Goal: Task Accomplishment & Management: Use online tool/utility

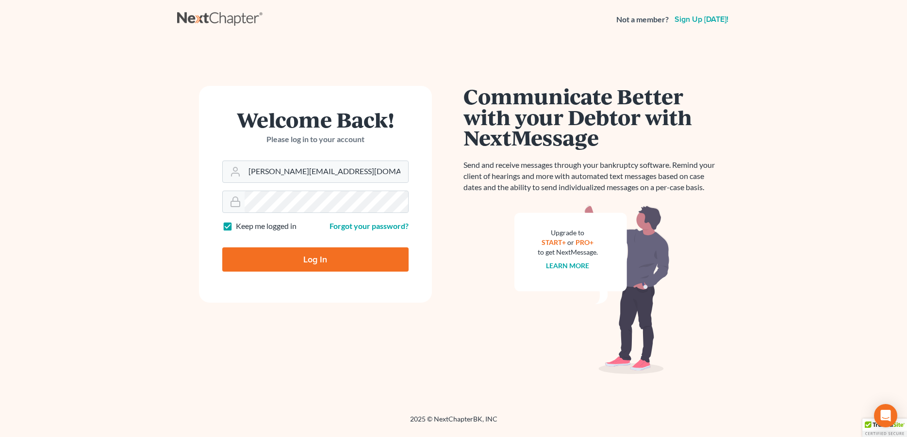
type input "[PERSON_NAME][EMAIL_ADDRESS][DOMAIN_NAME]"
click at [270, 255] on input "Log In" at bounding box center [315, 259] width 186 height 24
type input "Thinking..."
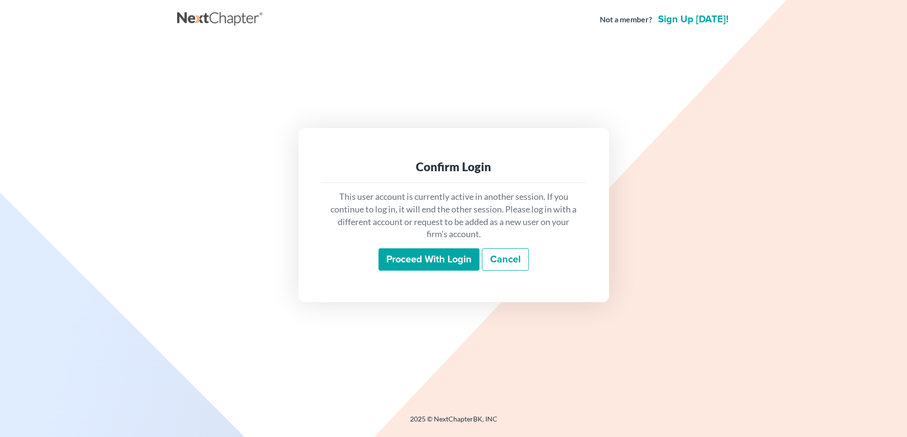
click at [390, 259] on input "Proceed with login" at bounding box center [428, 259] width 101 height 22
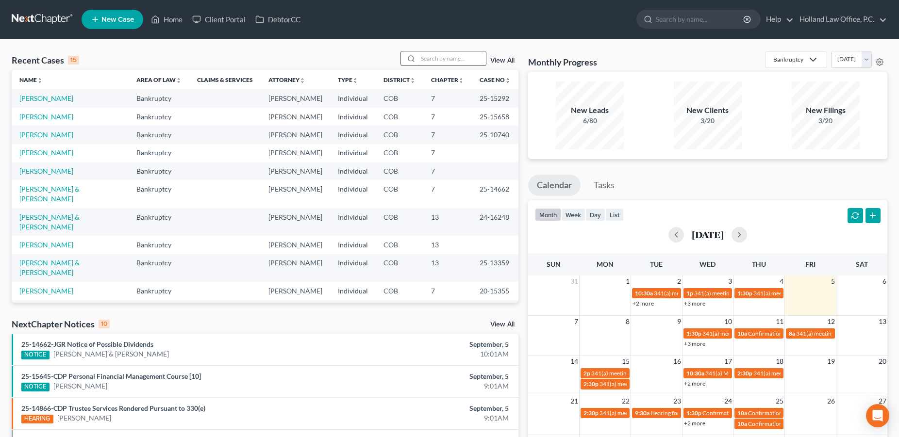
click at [440, 61] on input "search" at bounding box center [452, 58] width 68 height 14
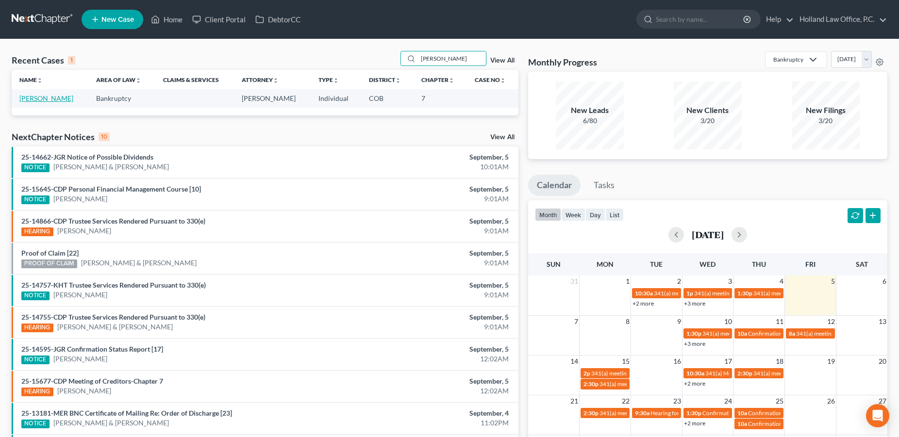
type input "reedy"
click at [51, 99] on link "Reedy, Wendelyn" at bounding box center [46, 98] width 54 height 8
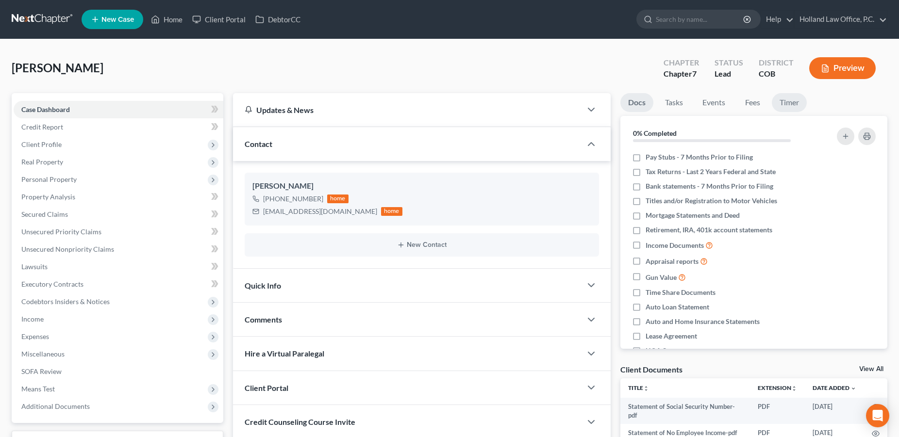
drag, startPoint x: 794, startPoint y: 104, endPoint x: 793, endPoint y: 121, distance: 16.5
click at [793, 104] on link "Timer" at bounding box center [789, 102] width 35 height 19
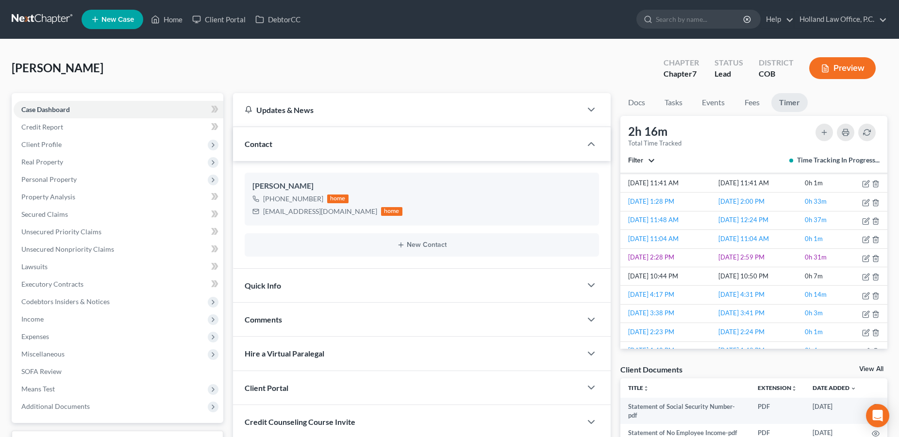
scroll to position [17, 0]
